Goal: Check status: Check status

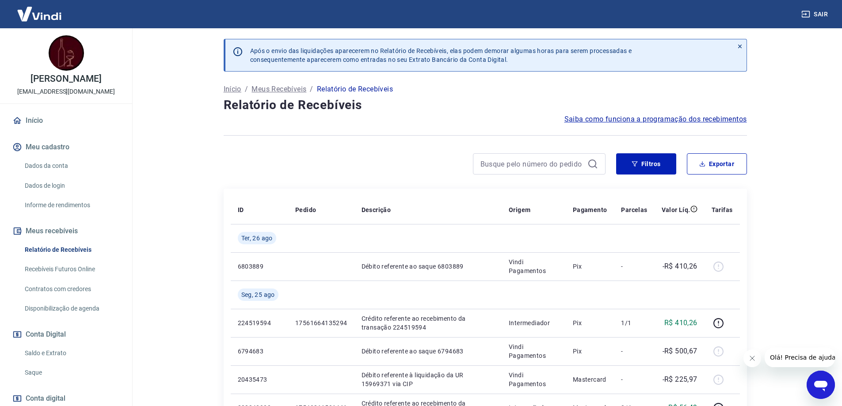
click at [33, 362] on link "Saldo e Extrato" at bounding box center [71, 353] width 100 height 18
